Goal: Task Accomplishment & Management: Use online tool/utility

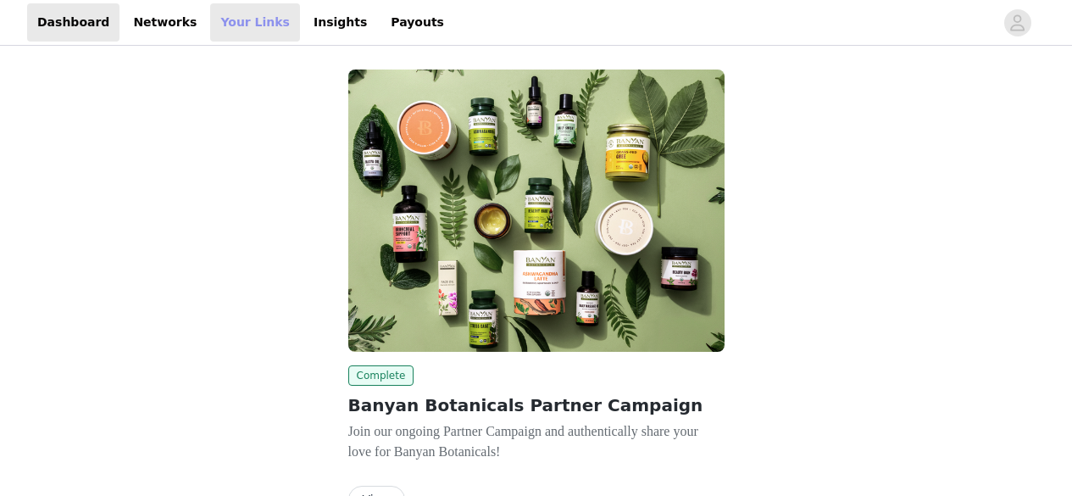
click at [224, 25] on link "Your Links" at bounding box center [255, 22] width 90 height 38
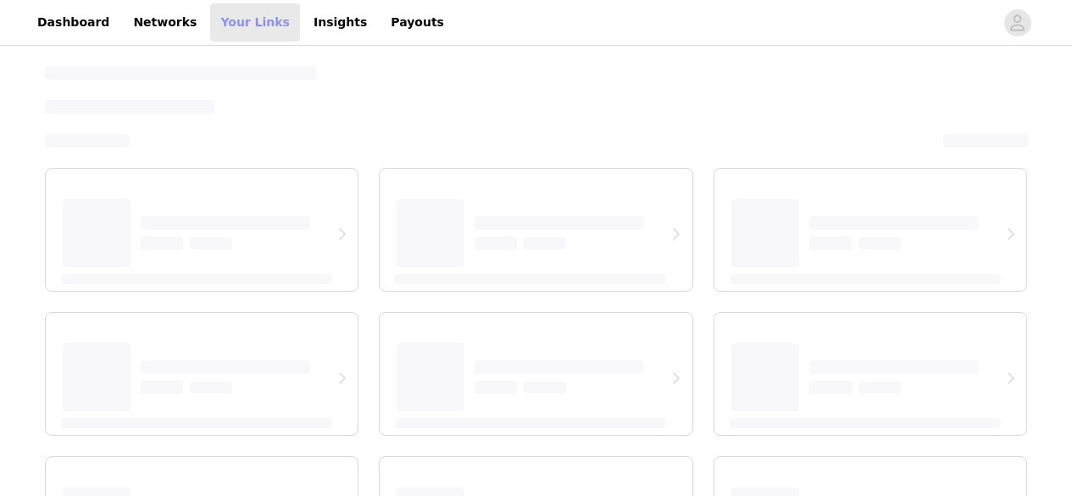
select select "12"
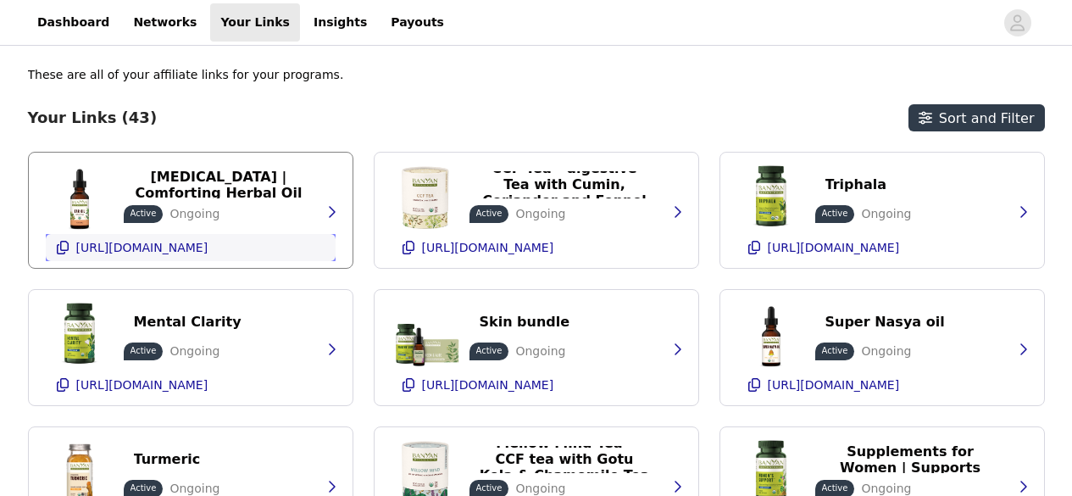
drag, startPoint x: 222, startPoint y: 248, endPoint x: 64, endPoint y: 243, distance: 158.6
click at [64, 243] on icon "button" at bounding box center [63, 248] width 14 height 14
click at [754, 388] on icon "button" at bounding box center [755, 385] width 12 height 14
click at [66, 25] on link "Dashboard" at bounding box center [73, 22] width 92 height 38
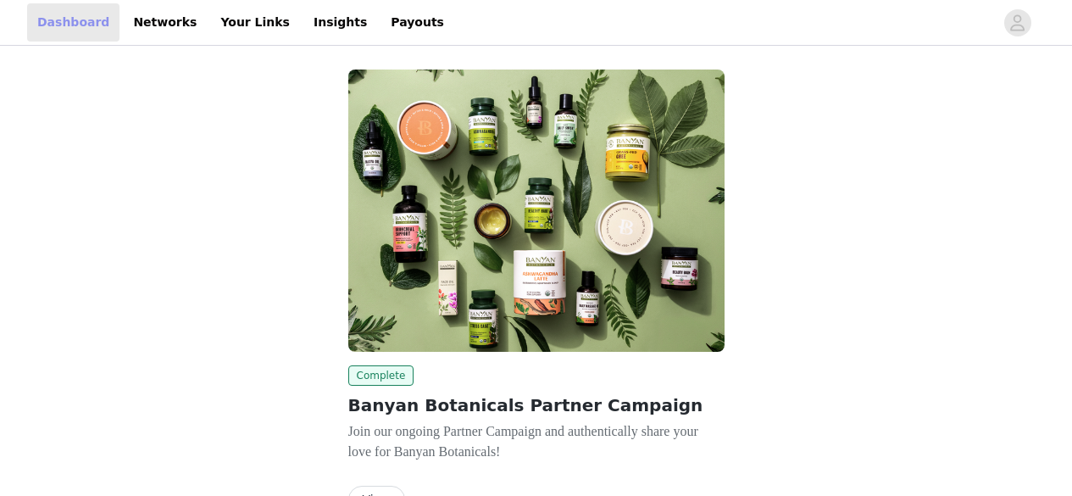
scroll to position [103, 0]
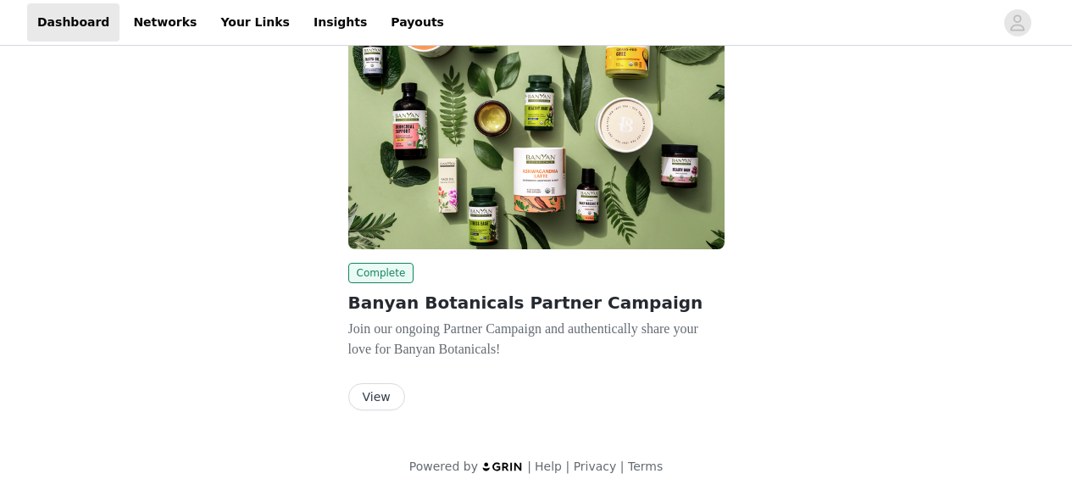
click at [384, 403] on button "View" at bounding box center [376, 396] width 57 height 27
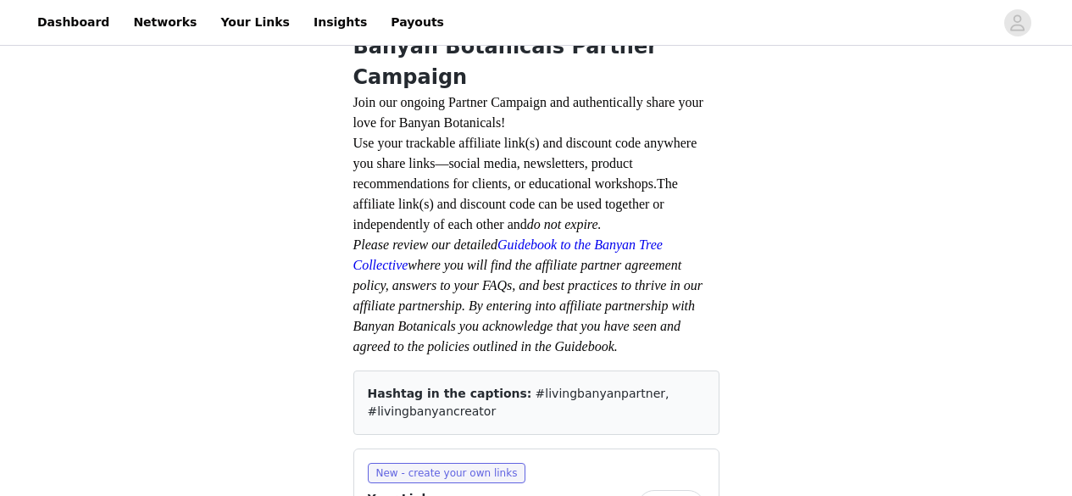
scroll to position [387, 0]
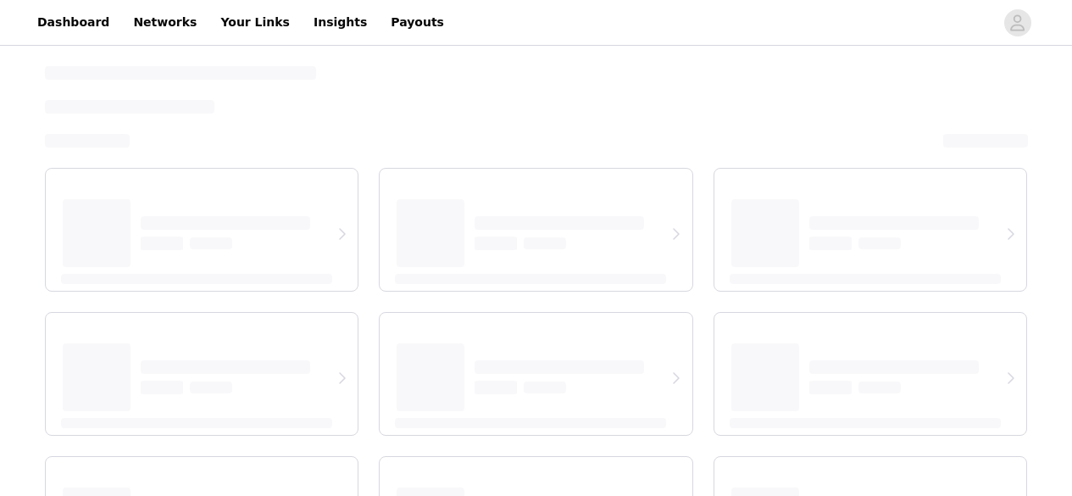
select select "12"
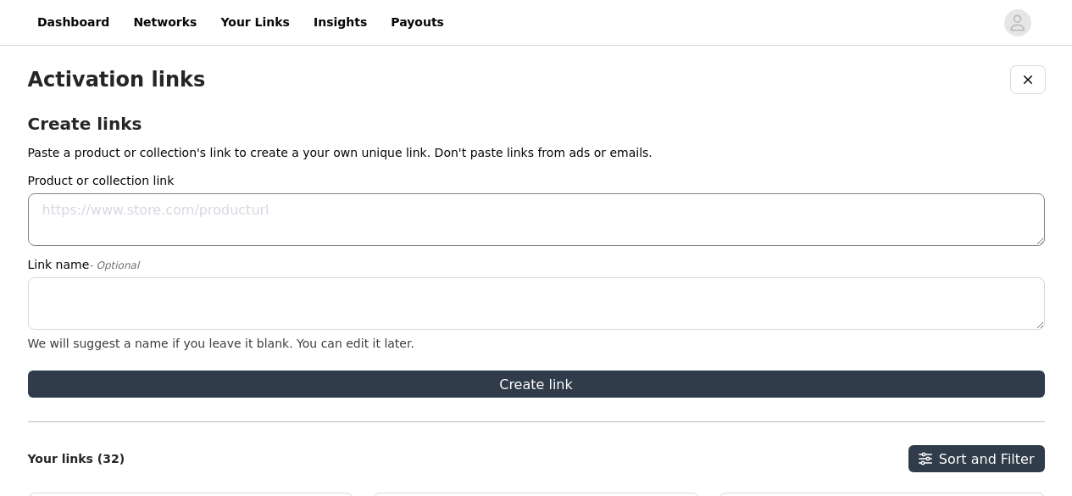
click at [178, 230] on textarea "Product or collection link" at bounding box center [536, 219] width 1017 height 53
type textarea "M"
paste textarea "[URL][DOMAIN_NAME]"
type textarea "[URL][DOMAIN_NAME]"
click at [77, 316] on textarea "Link name - Optional" at bounding box center [536, 303] width 1017 height 53
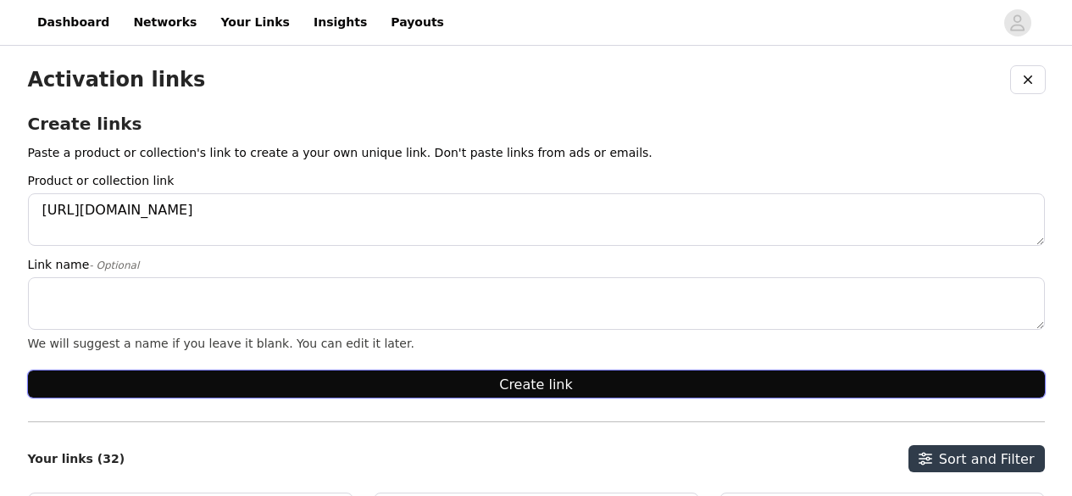
click at [399, 383] on button "Create link" at bounding box center [536, 383] width 1017 height 27
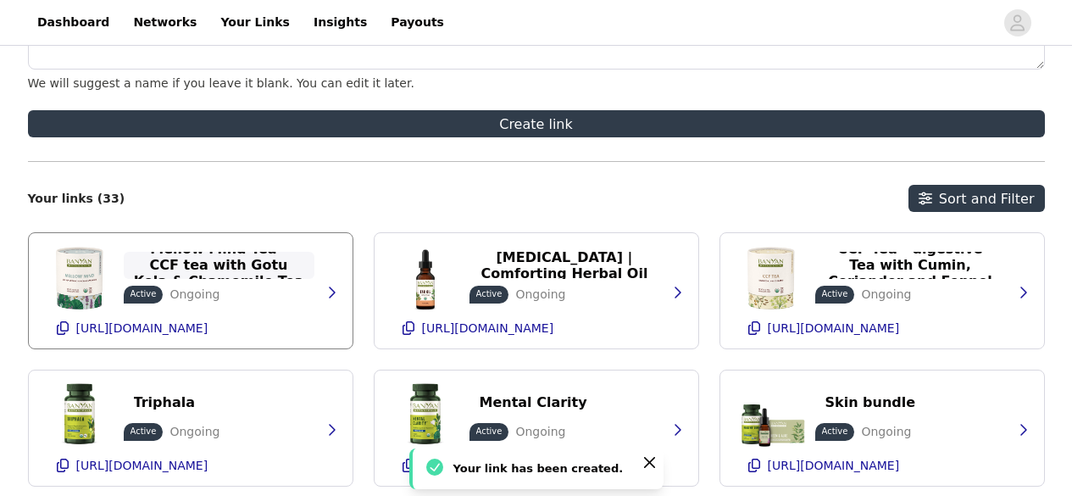
scroll to position [259, 0]
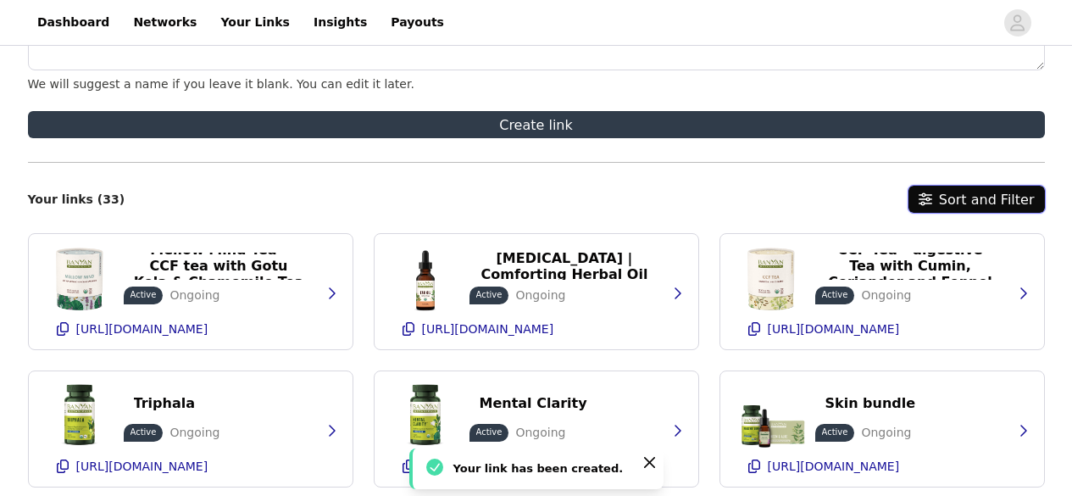
click at [952, 196] on button "Sort and Filter" at bounding box center [977, 199] width 136 height 27
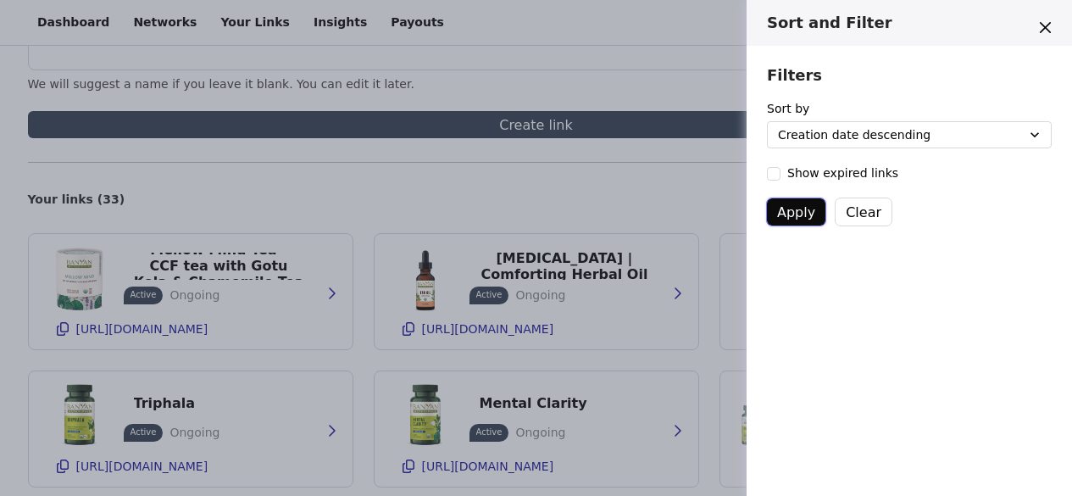
click at [797, 222] on button "Apply" at bounding box center [796, 211] width 58 height 27
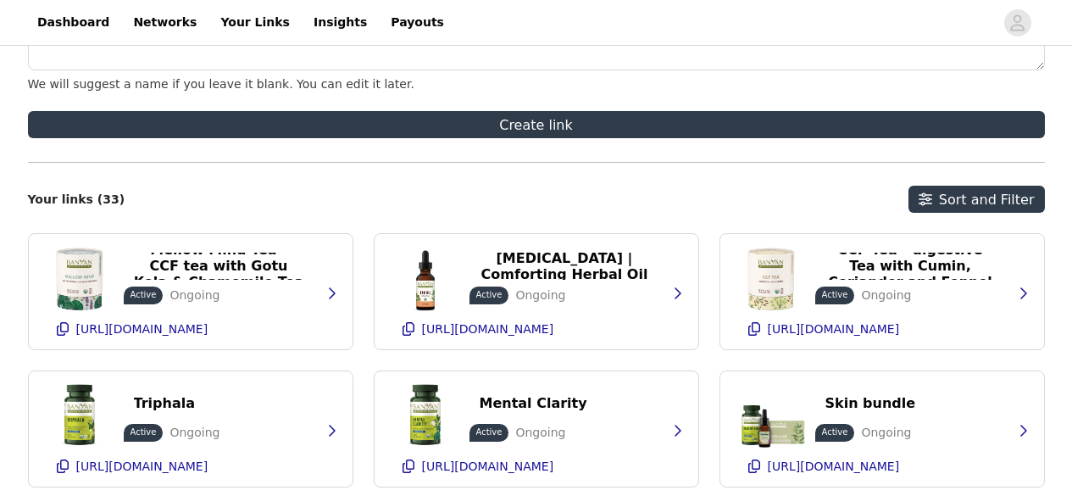
click at [797, 222] on div "Activation links Create links Paste a product or collection's link to create a …" at bounding box center [536, 308] width 1017 height 1003
click at [987, 202] on button "Sort and Filter" at bounding box center [977, 199] width 136 height 27
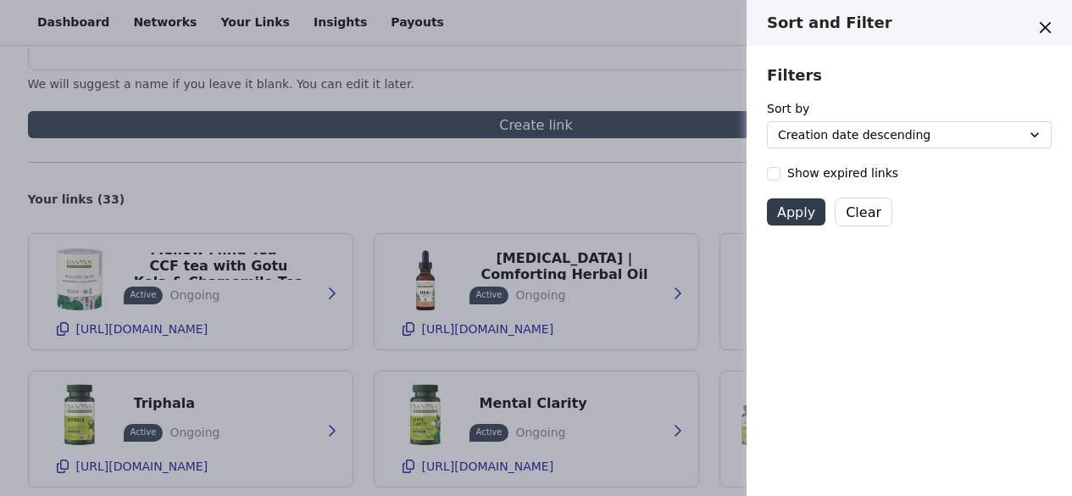
click at [774, 171] on span at bounding box center [774, 174] width 14 height 14
click at [767, 173] on input "Show expired links" at bounding box center [766, 173] width 1 height 1
checkbox input "true"
click at [792, 213] on button "Apply" at bounding box center [796, 211] width 58 height 27
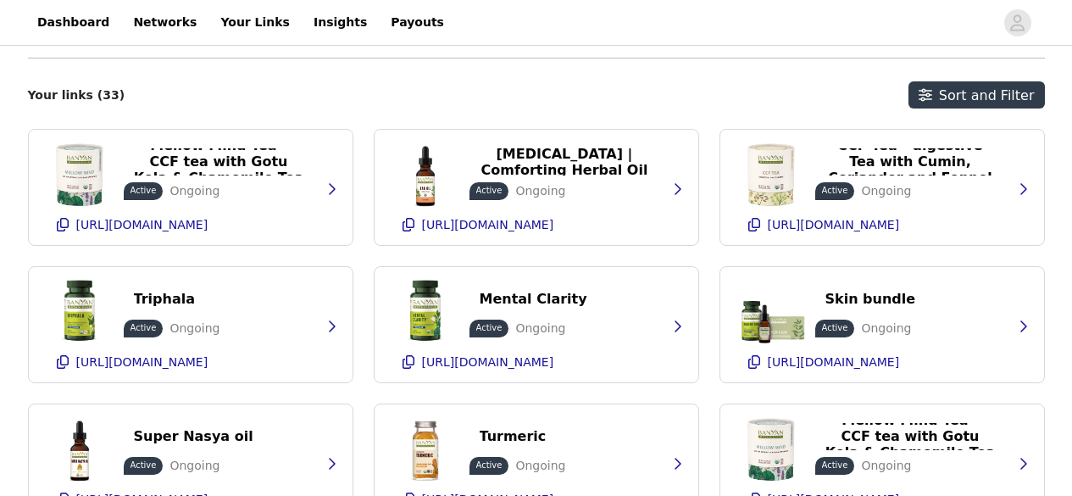
scroll to position [365, 0]
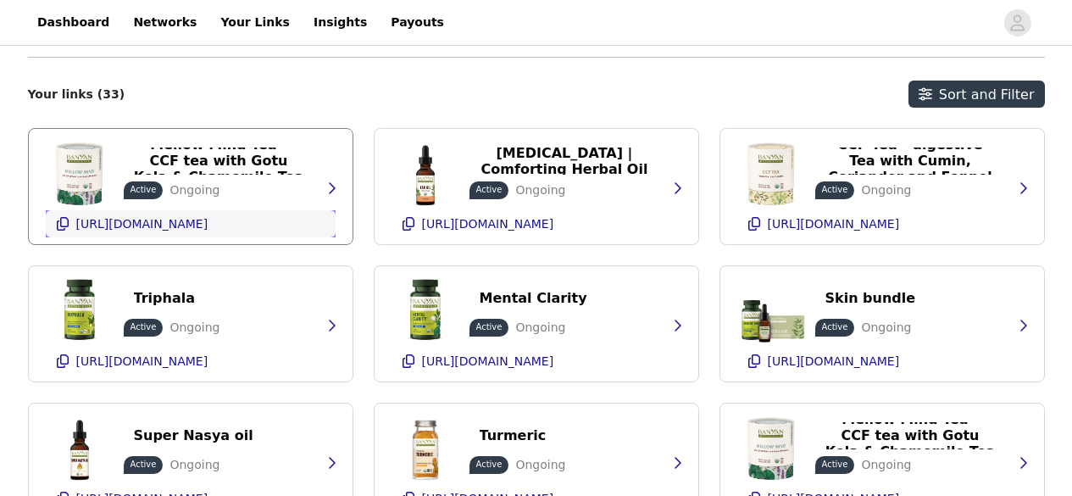
click at [66, 220] on icon "button" at bounding box center [63, 224] width 12 height 14
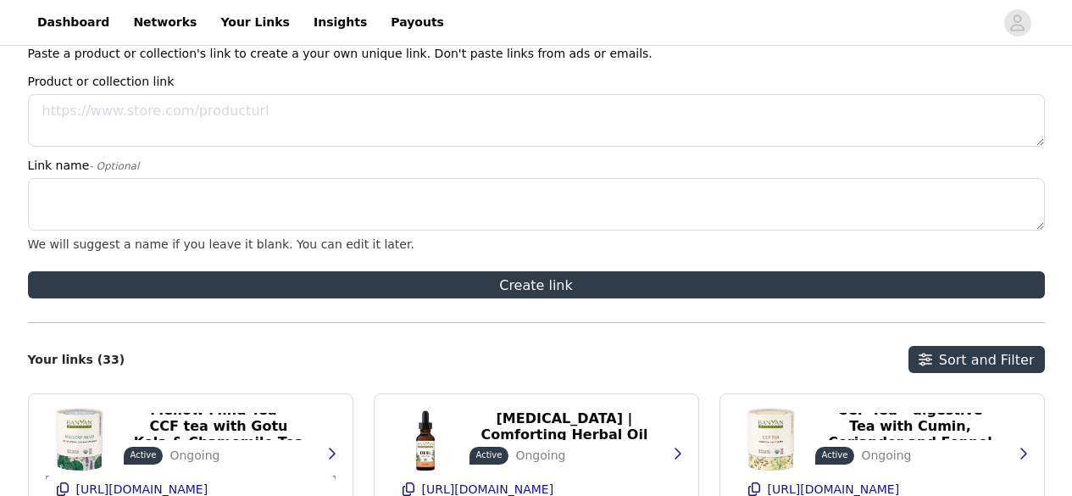
scroll to position [97, 0]
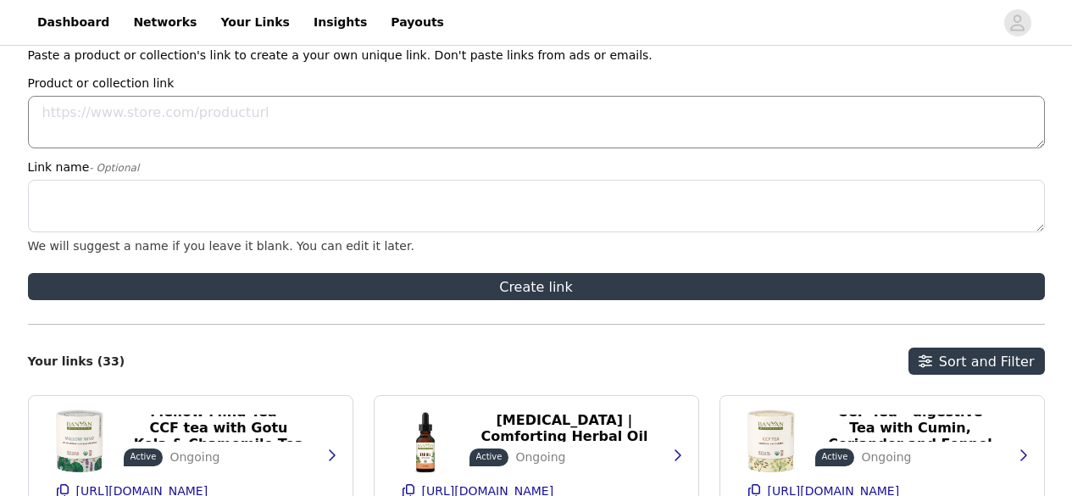
click at [132, 113] on textarea "Product or collection link" at bounding box center [536, 122] width 1017 height 53
paste textarea "[URL][DOMAIN_NAME]"
click at [132, 113] on textarea "[URL][DOMAIN_NAME]" at bounding box center [536, 122] width 1017 height 53
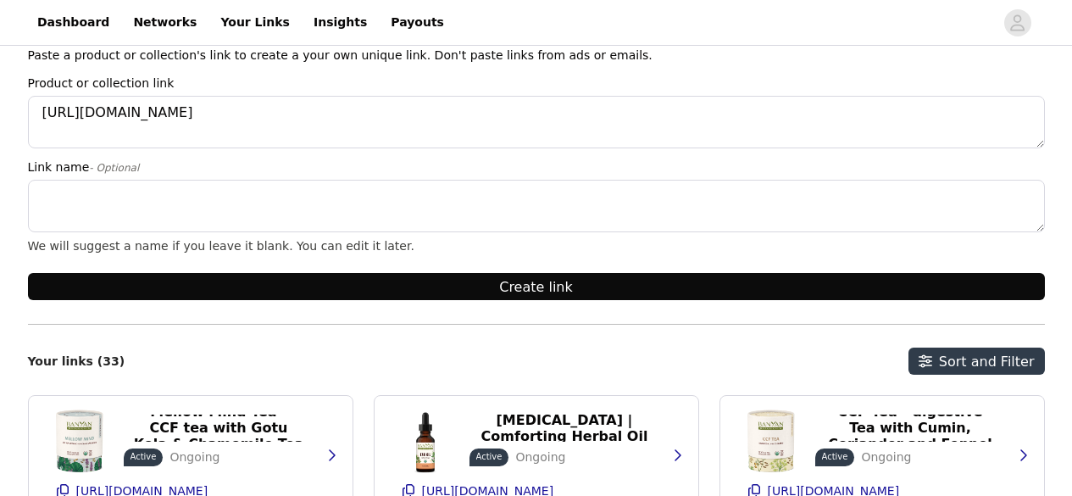
type textarea "[URL][DOMAIN_NAME]"
click at [196, 287] on button "Create link" at bounding box center [536, 286] width 1017 height 27
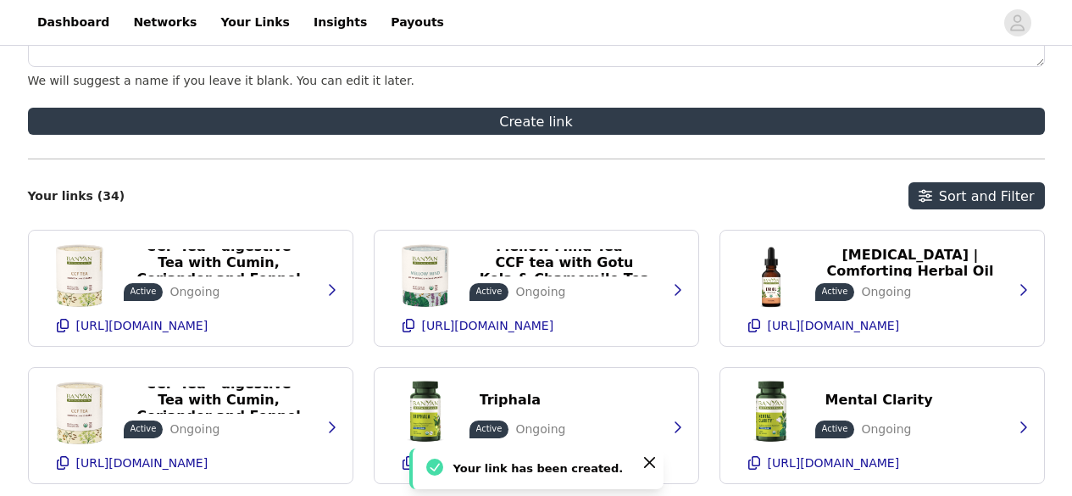
scroll to position [264, 0]
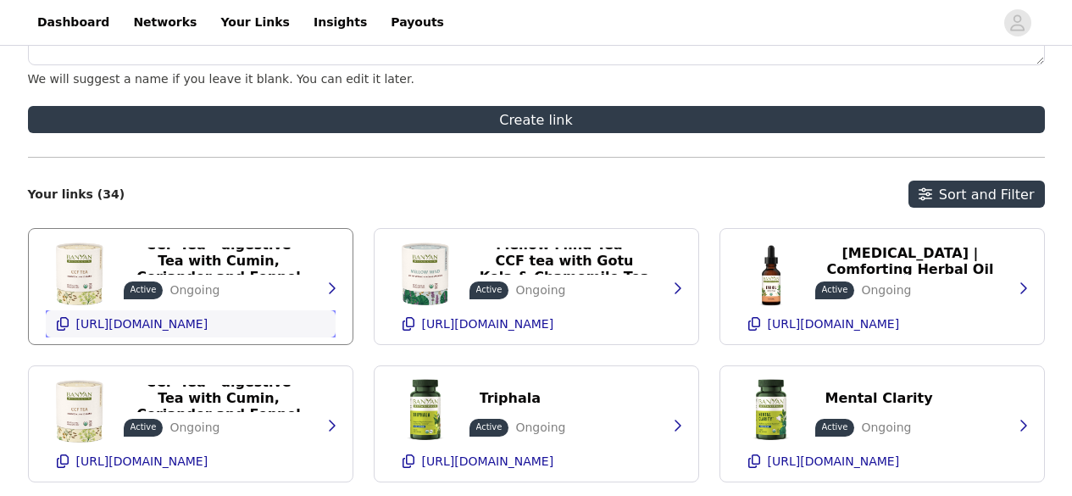
click at [58, 326] on icon "button" at bounding box center [63, 324] width 14 height 14
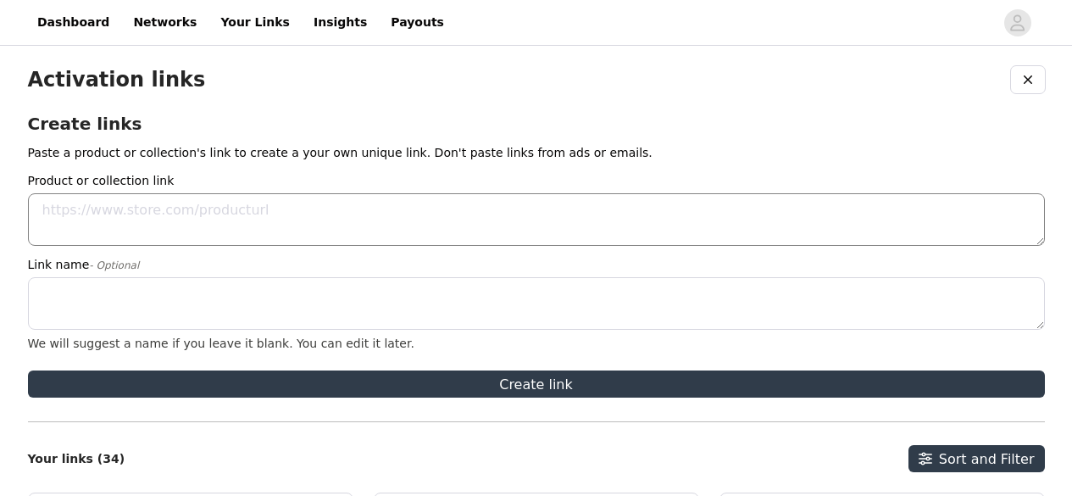
click at [337, 220] on textarea "Product or collection link" at bounding box center [536, 219] width 1017 height 53
paste textarea "[URL][DOMAIN_NAME]"
click at [337, 220] on textarea "[URL][DOMAIN_NAME]" at bounding box center [536, 219] width 1017 height 53
paste textarea "[DOMAIN_NAME][URL]"
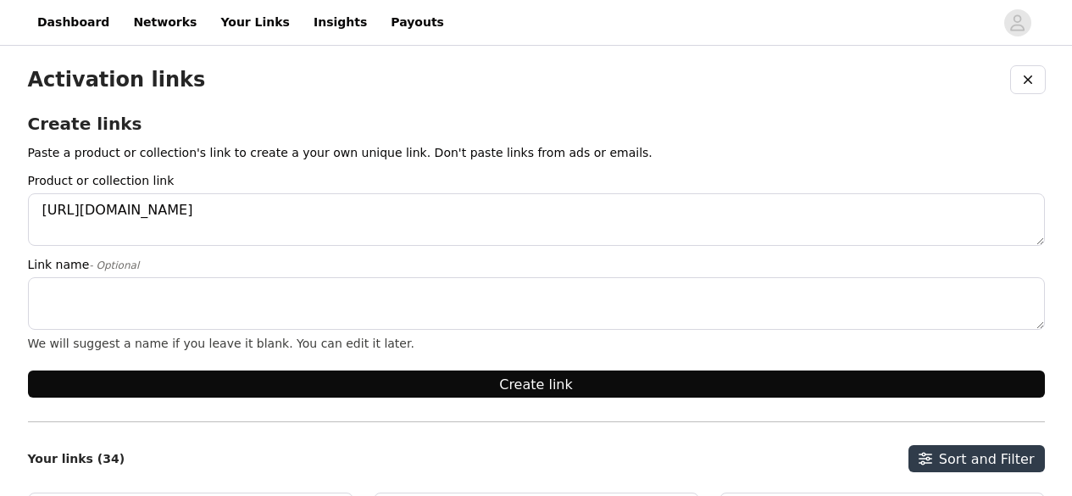
type textarea "[URL][DOMAIN_NAME]"
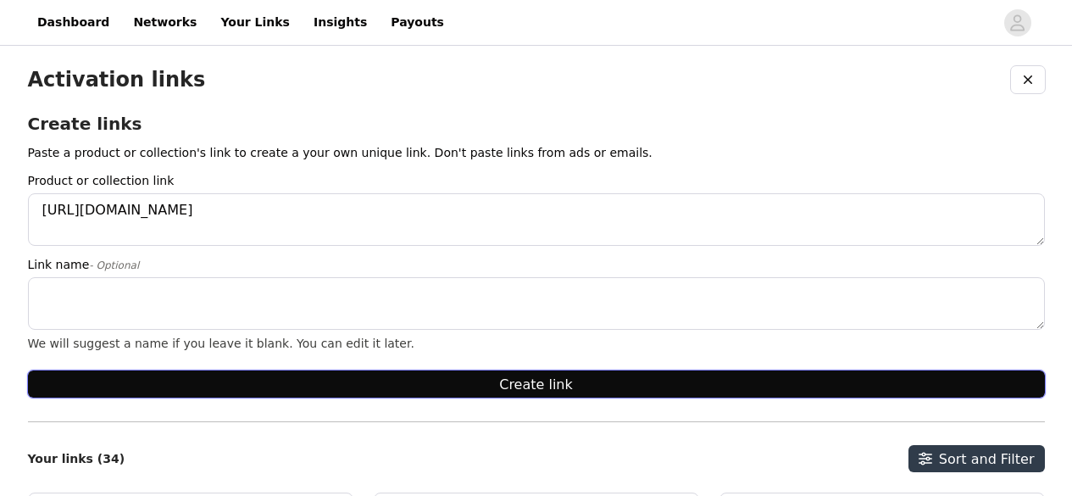
click at [455, 384] on button "Create link" at bounding box center [536, 383] width 1017 height 27
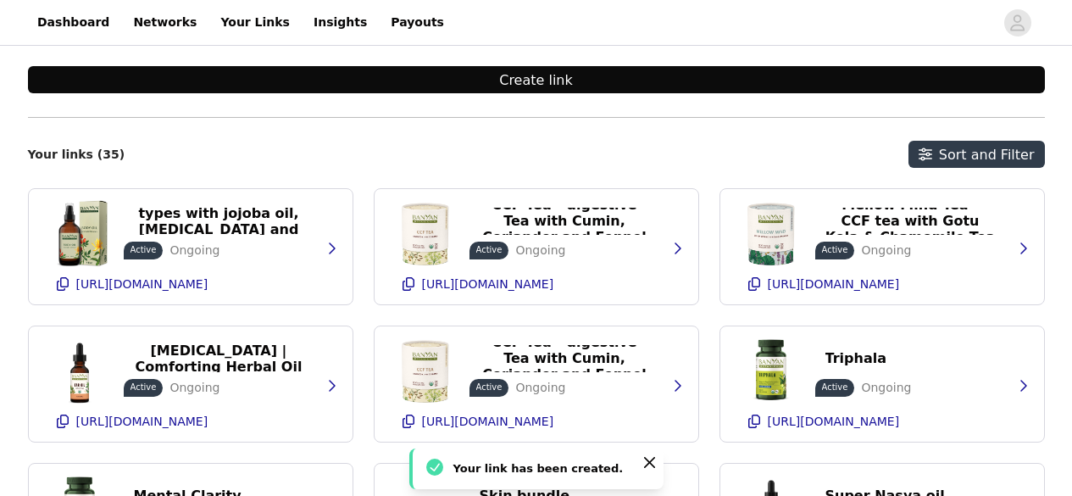
scroll to position [305, 0]
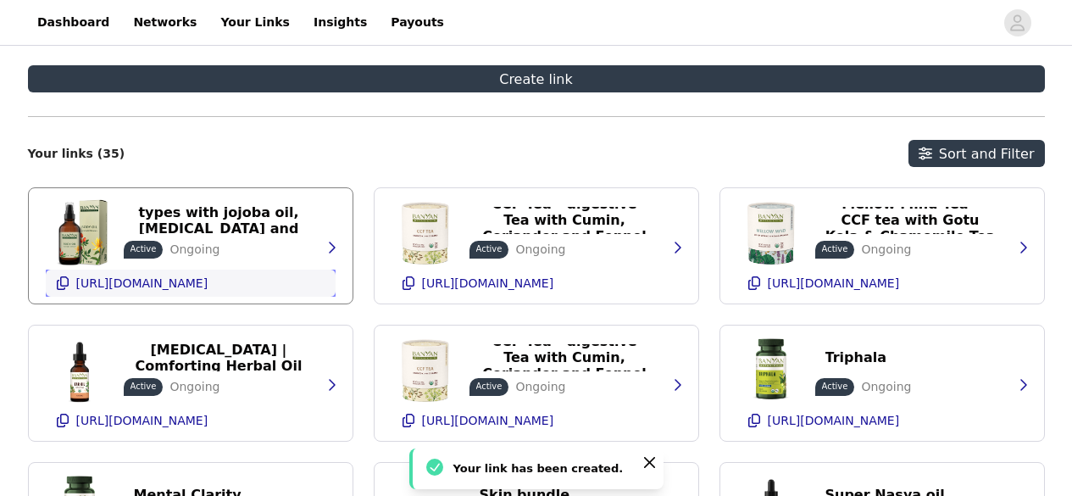
click at [56, 286] on icon "button" at bounding box center [63, 283] width 14 height 14
